Goal: Task Accomplishment & Management: Use online tool/utility

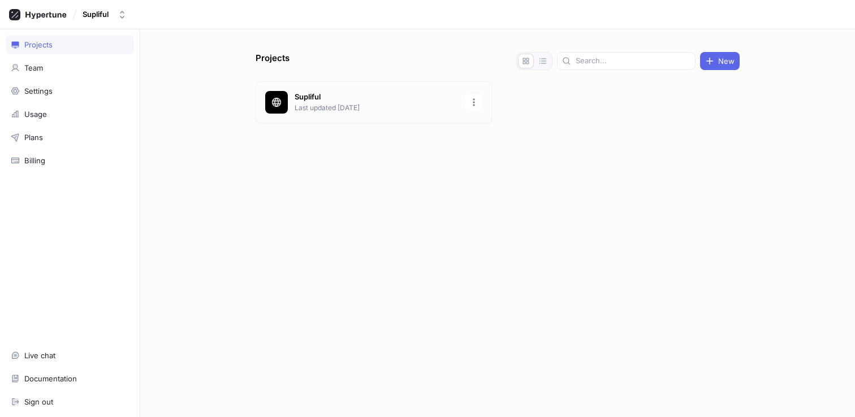
click at [312, 98] on p "Supliful" at bounding box center [377, 97] width 164 height 11
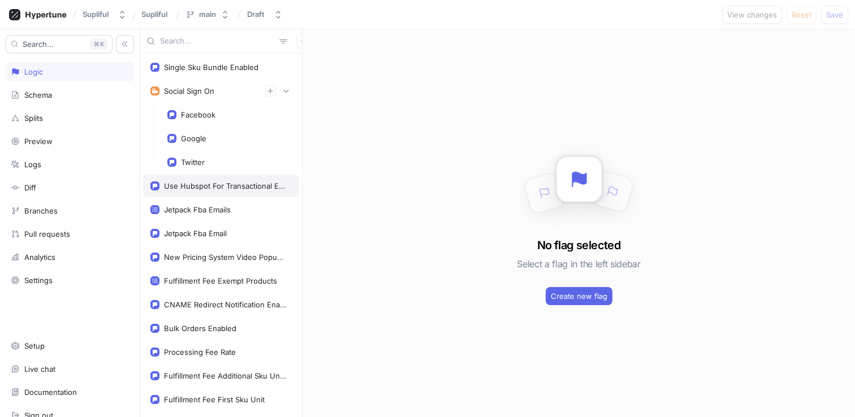
click at [258, 176] on div "Use Hubspot For Transactional Emails" at bounding box center [221, 186] width 156 height 23
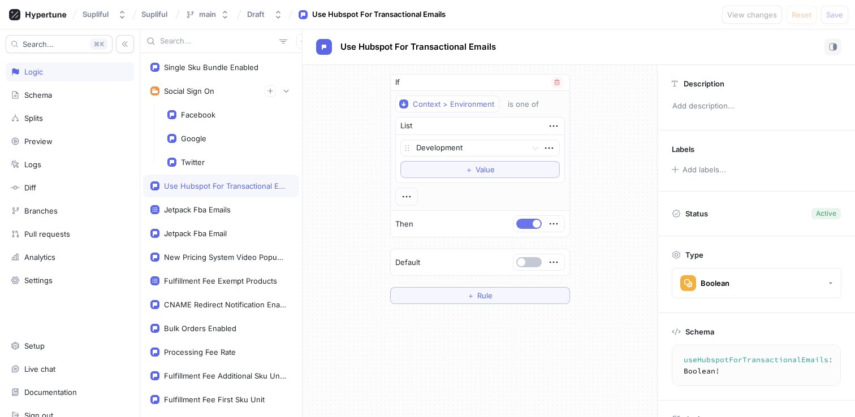
click at [526, 222] on button "button" at bounding box center [528, 224] width 25 height 10
click at [840, 16] on span "Save" at bounding box center [834, 14] width 17 height 7
